Goal: Find specific page/section: Find specific page/section

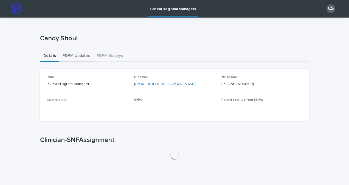
click at [86, 57] on button "PDPM Updates" at bounding box center [76, 56] width 34 height 12
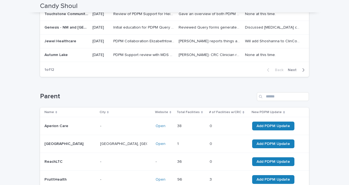
scroll to position [192, 0]
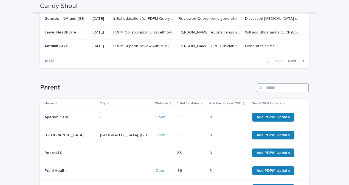
click at [275, 87] on input "Search" at bounding box center [283, 87] width 52 height 9
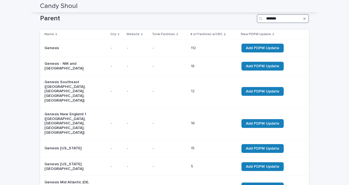
scroll to position [266, 0]
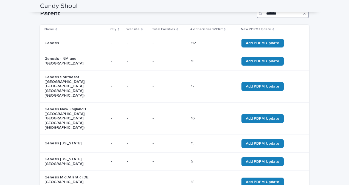
type input "*******"
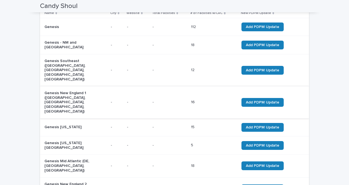
scroll to position [294, 0]
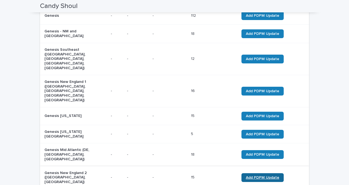
click at [250, 176] on span "Add PDPM Update" at bounding box center [262, 178] width 33 height 4
